Goal: Book appointment/travel/reservation

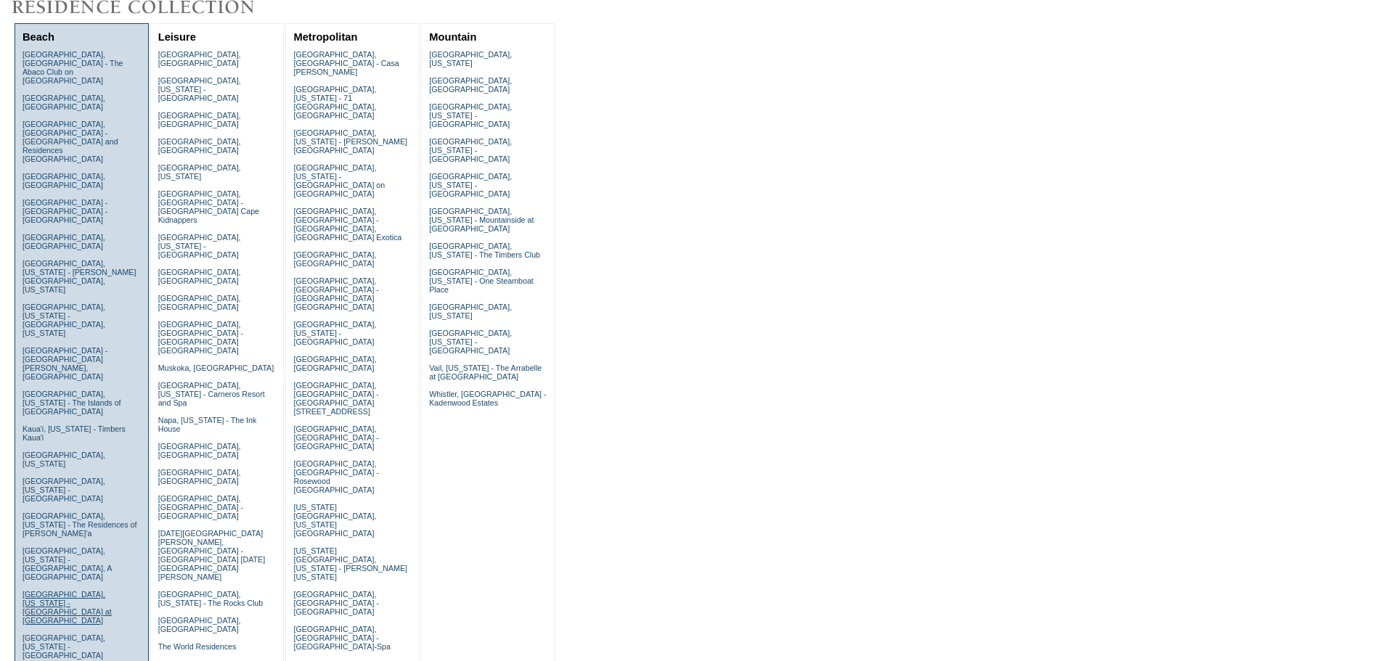
scroll to position [218, 0]
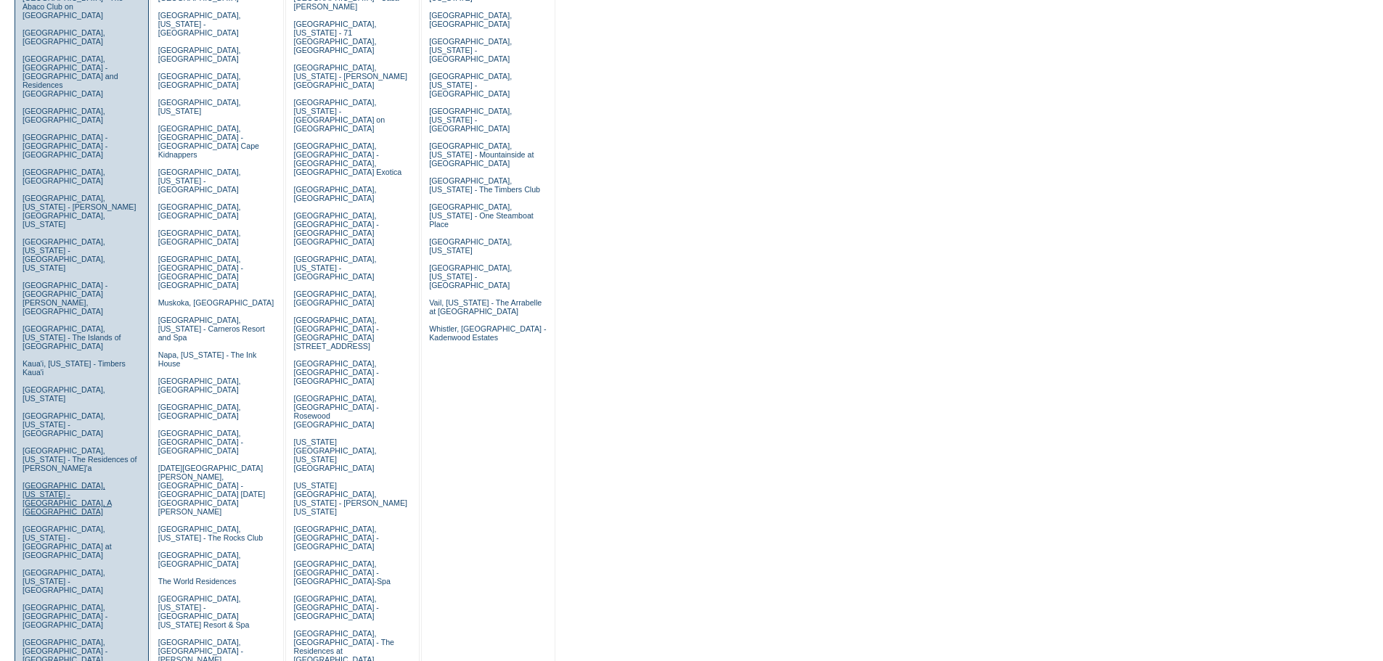
click at [49, 481] on link "Kona, Hawaii - Kona Village, A Rosewood Resort" at bounding box center [67, 498] width 89 height 35
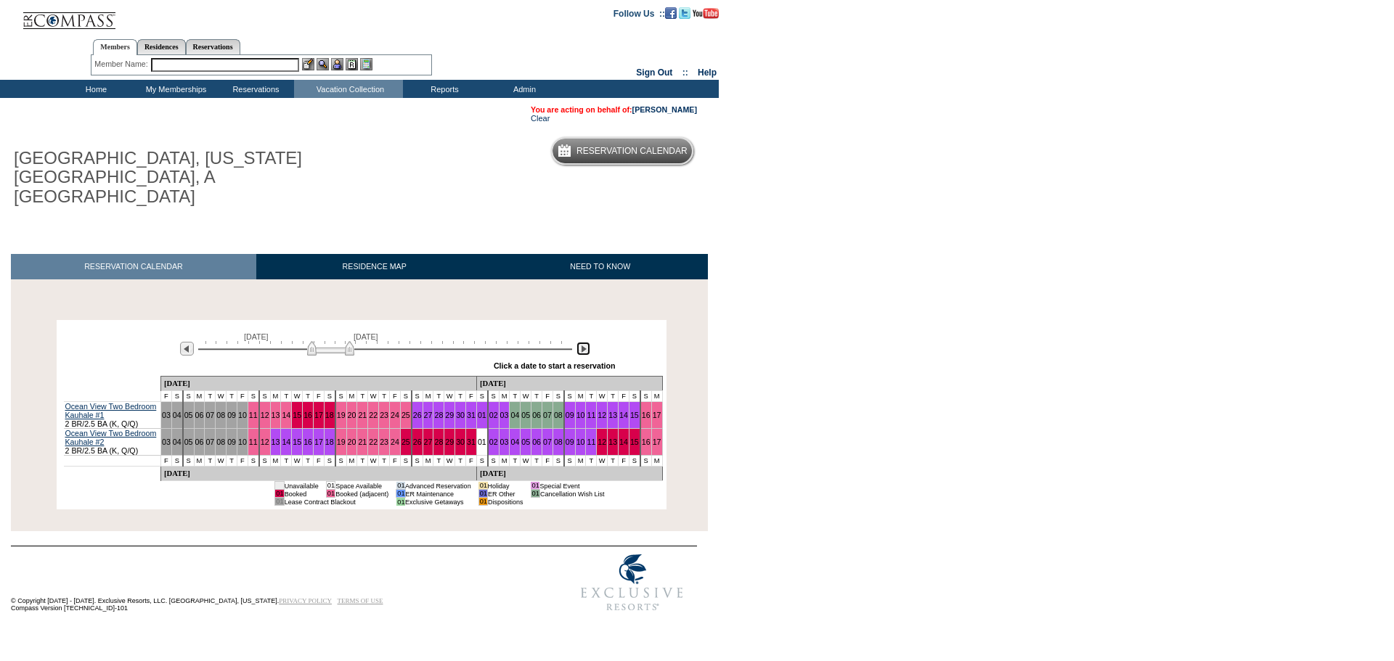
click at [584, 342] on img at bounding box center [583, 349] width 14 height 14
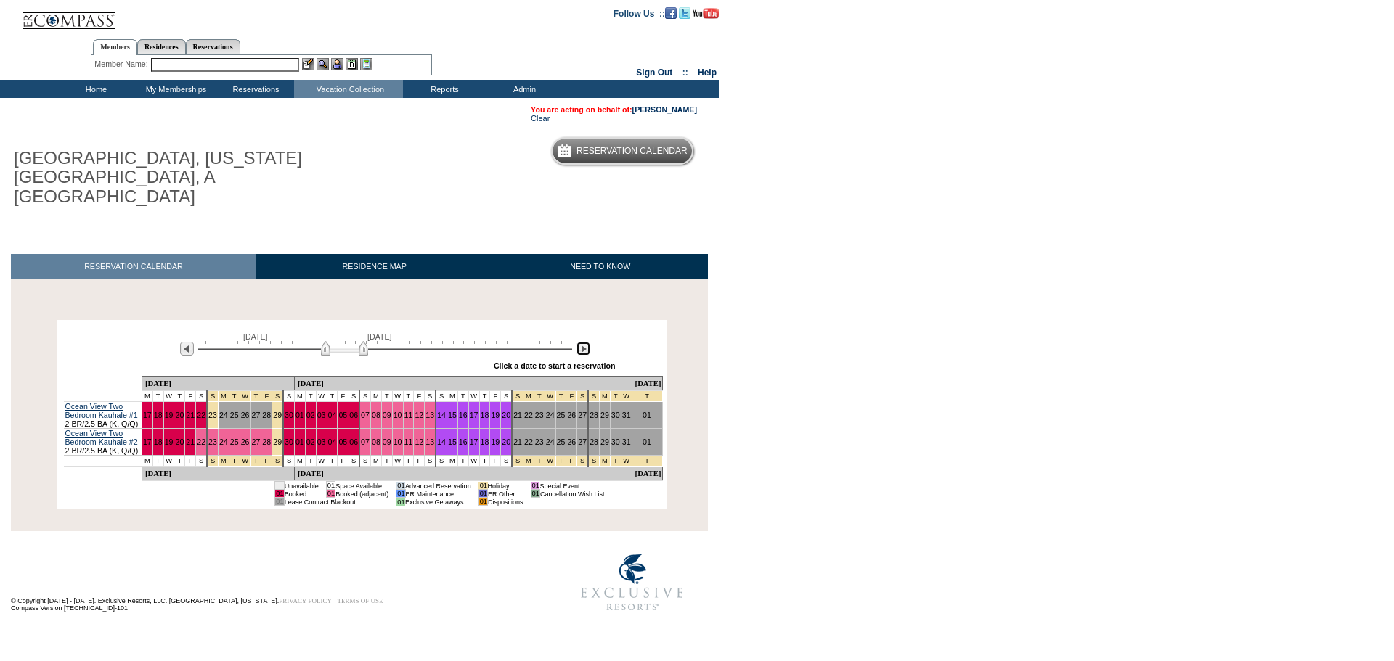
click at [584, 342] on img at bounding box center [583, 349] width 14 height 14
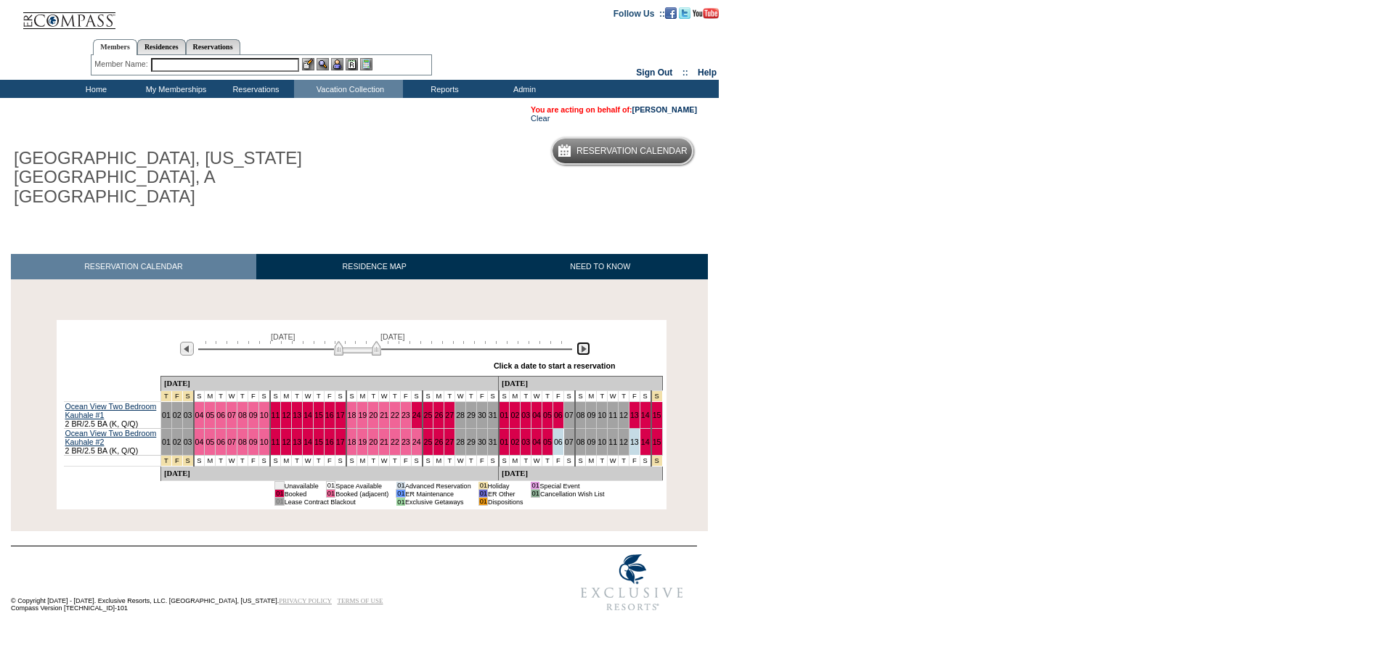
click at [584, 342] on img at bounding box center [583, 349] width 14 height 14
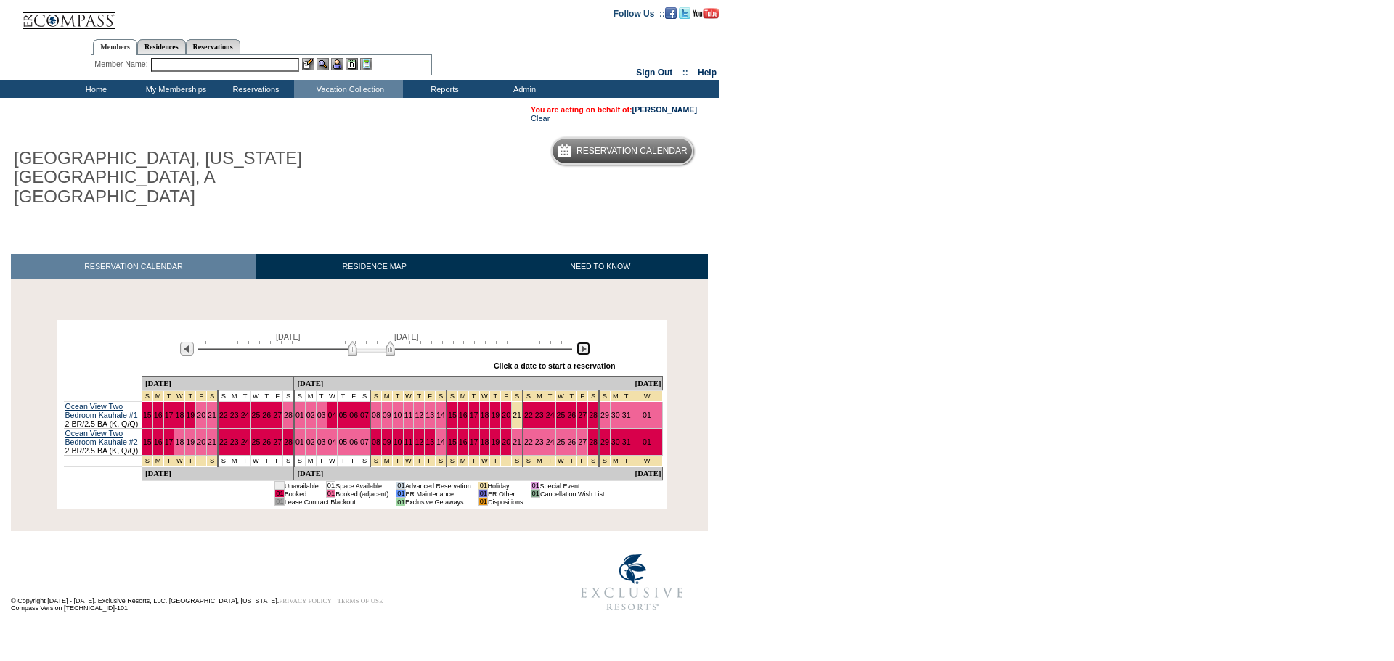
click at [584, 342] on img at bounding box center [583, 349] width 14 height 14
